Goal: Task Accomplishment & Management: Manage account settings

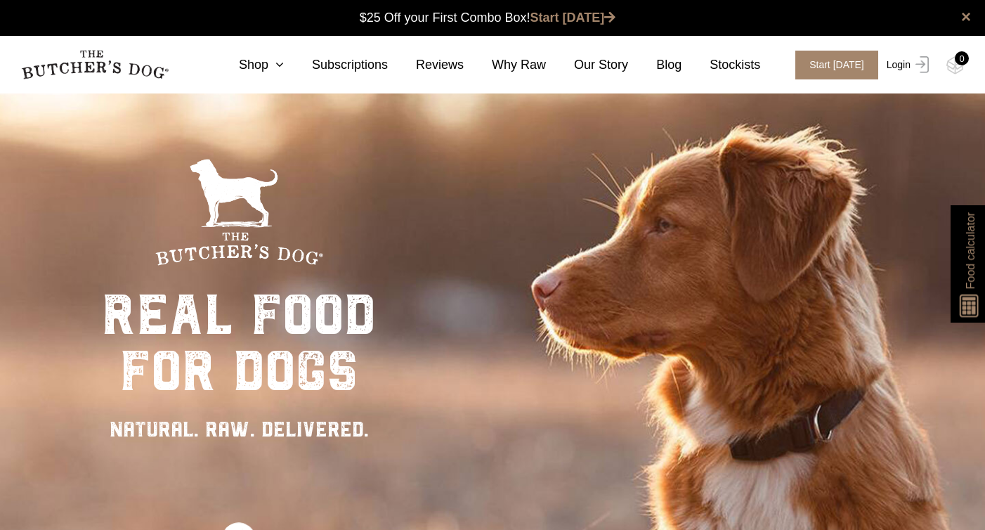
click at [916, 59] on img at bounding box center [920, 64] width 18 height 17
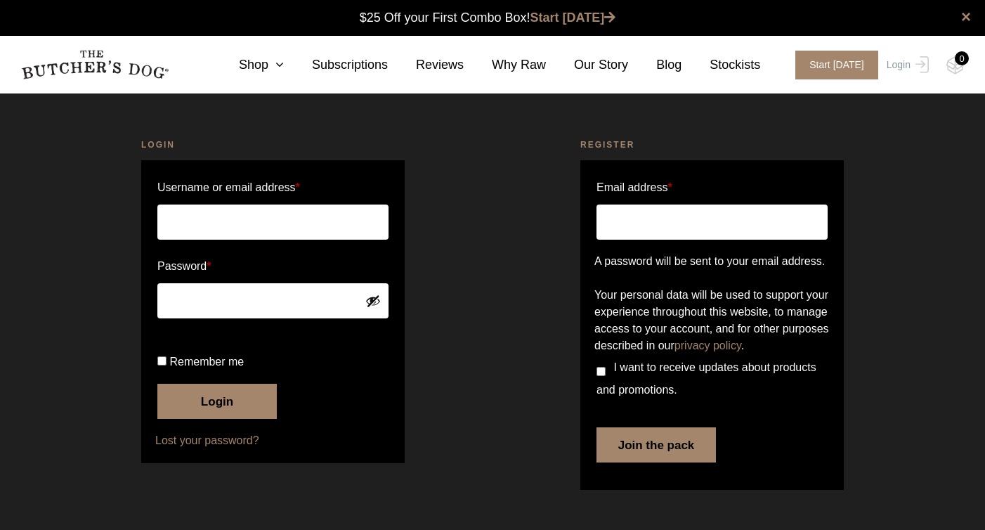
scroll to position [1, 0]
type input "lea.deangelis2@gmail.com"
click at [165, 365] on input "Remember me" at bounding box center [161, 360] width 9 height 9
checkbox input "true"
click at [226, 419] on button "Login" at bounding box center [216, 401] width 119 height 35
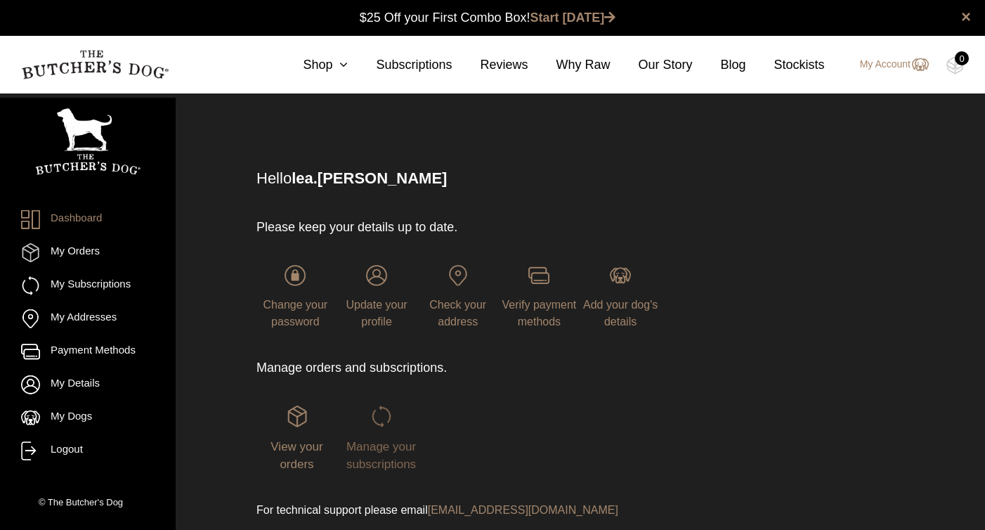
click at [382, 427] on img at bounding box center [381, 416] width 21 height 21
click at [308, 452] on span "View your orders" at bounding box center [297, 456] width 52 height 32
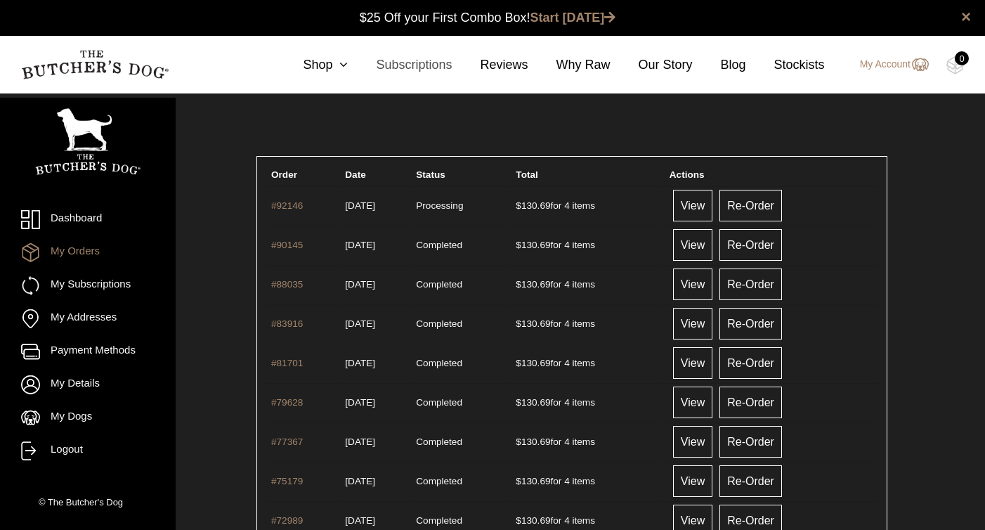
click at [403, 63] on link "Subscriptions" at bounding box center [400, 65] width 104 height 19
click at [91, 290] on link "My Subscriptions" at bounding box center [88, 285] width 134 height 19
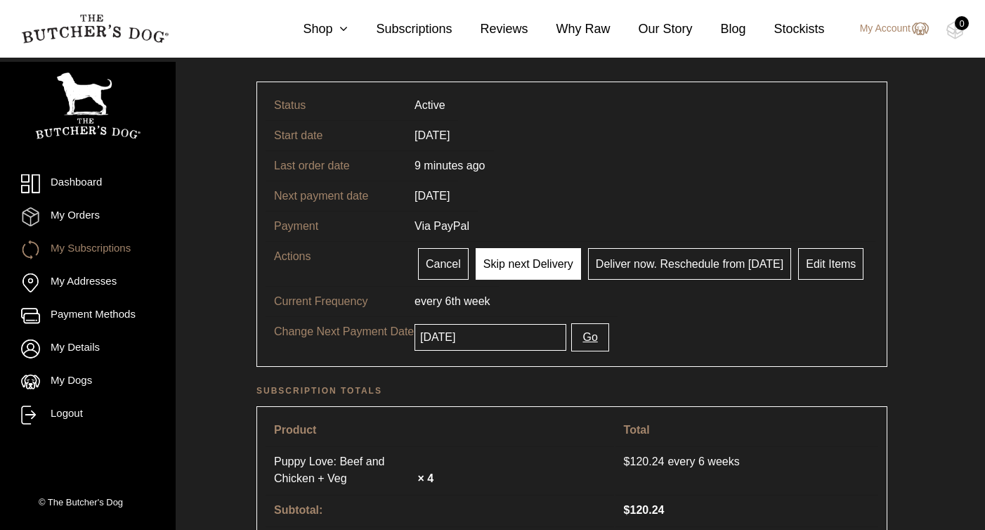
scroll to position [79, 0]
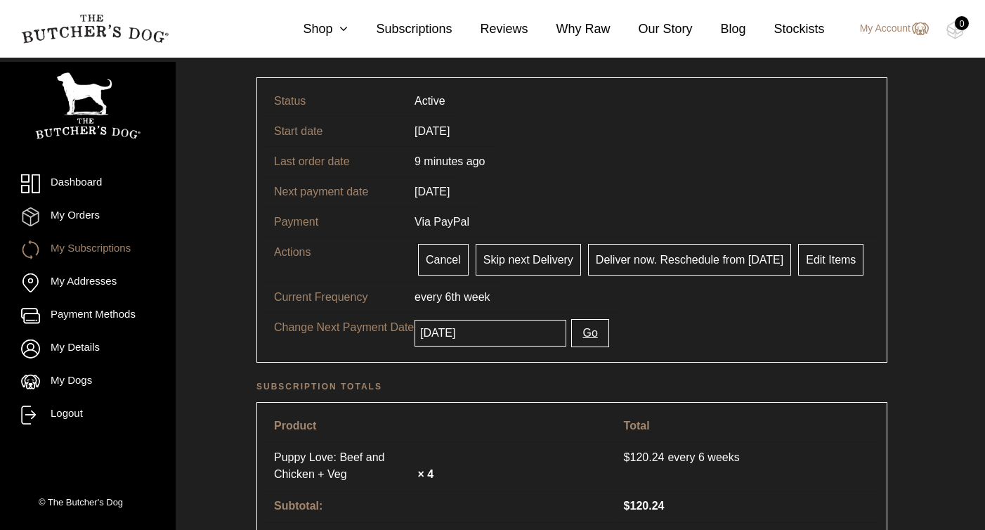
click at [448, 300] on span "every 6th" at bounding box center [438, 297] width 46 height 12
click at [337, 304] on p "Current Frequency" at bounding box center [344, 297] width 141 height 17
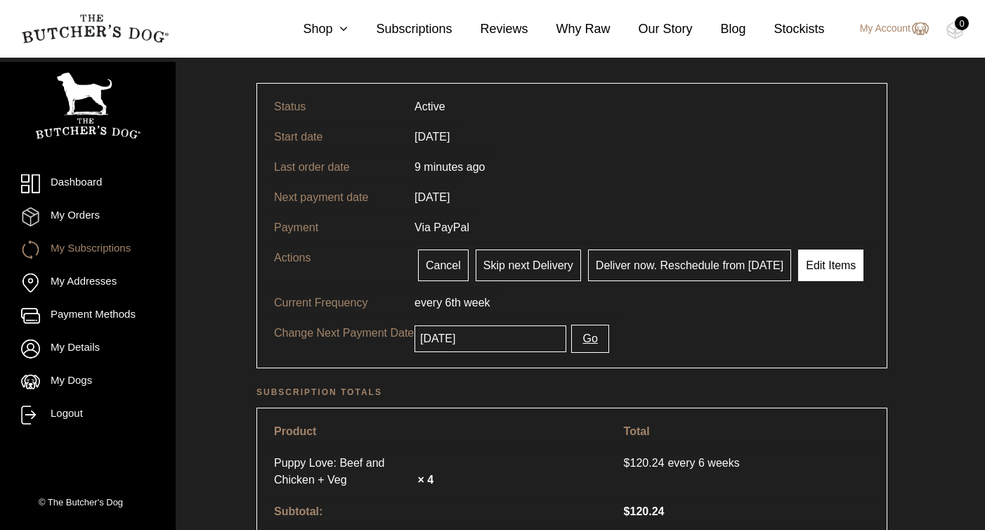
click at [838, 264] on link "Edit Items" at bounding box center [830, 266] width 65 height 32
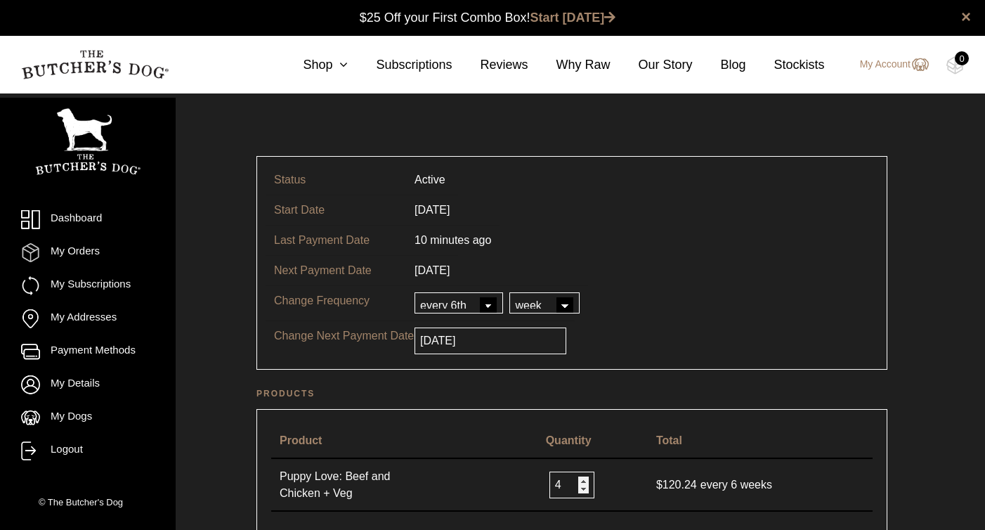
click at [485, 309] on select "every every 2nd every 3rd every 4th every 5th every 6th" at bounding box center [459, 302] width 89 height 21
click at [415, 292] on select "every every 2nd every 3rd every 4th every 5th every 6th" at bounding box center [459, 302] width 89 height 21
click at [569, 302] on select "day week month year" at bounding box center [545, 302] width 70 height 21
select select "month"
click at [510, 292] on select "day week month year" at bounding box center [545, 302] width 70 height 21
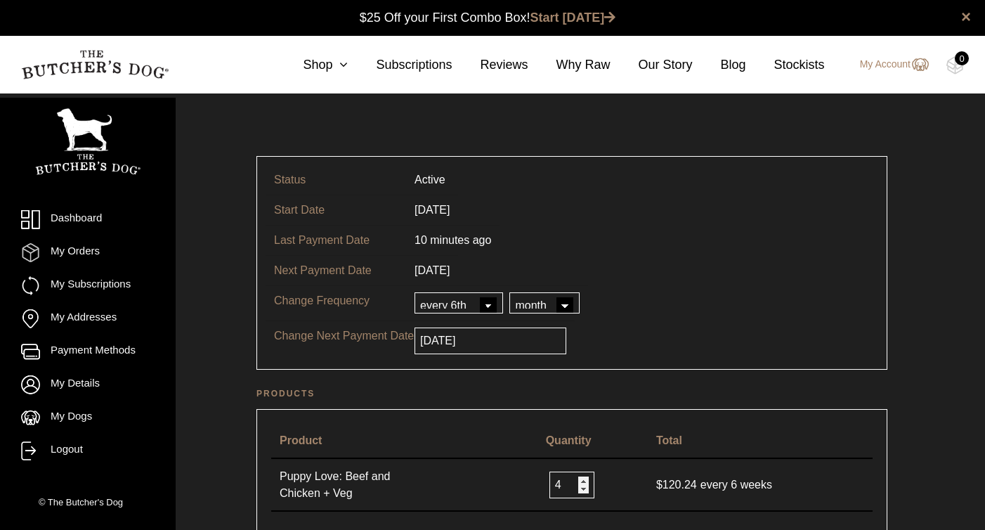
click at [485, 304] on select "every every 2nd every 3rd every 4th every 5th every 6th" at bounding box center [459, 302] width 89 height 21
select select "2"
click at [415, 292] on select "every every 2nd every 3rd every 4th every 5th every 6th" at bounding box center [459, 302] width 89 height 21
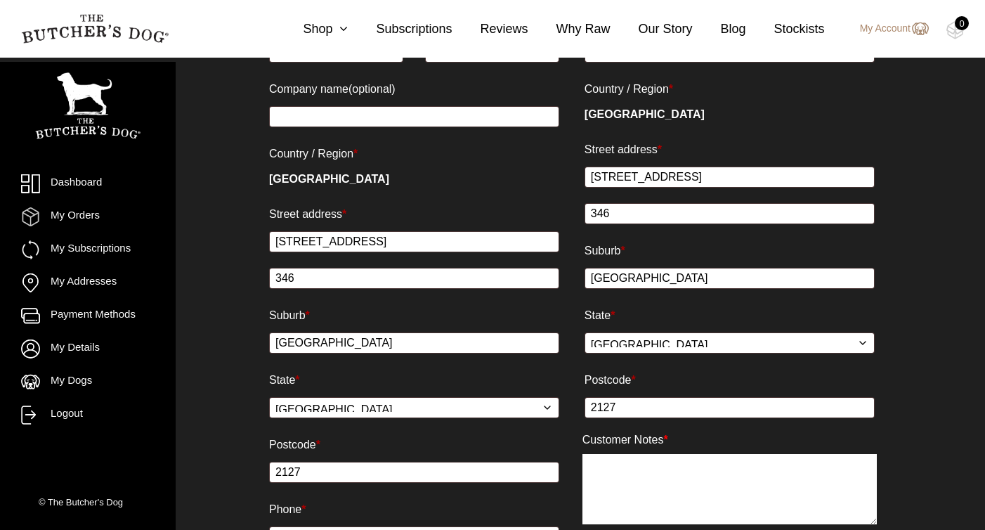
scroll to position [897, 0]
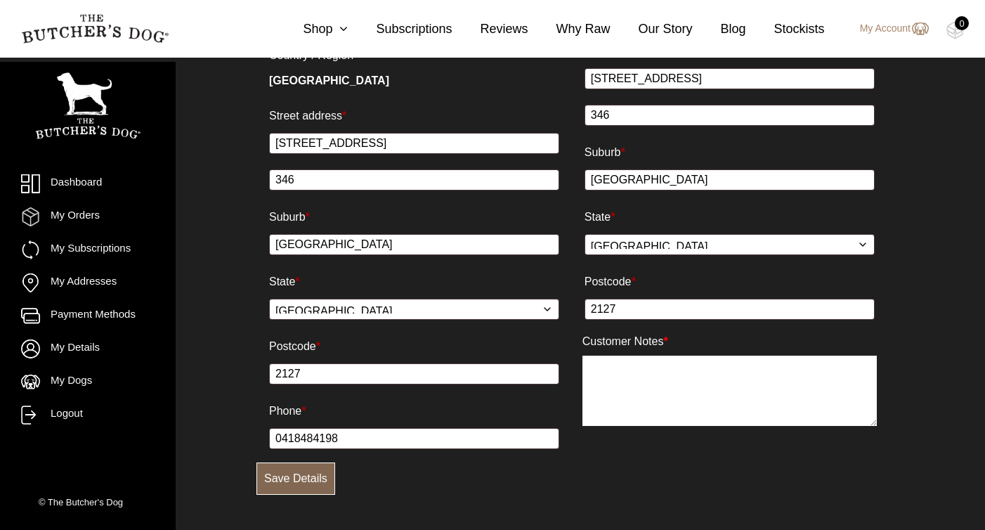
click at [290, 476] on button "Save Details" at bounding box center [296, 478] width 79 height 32
